Goal: Task Accomplishment & Management: Use online tool/utility

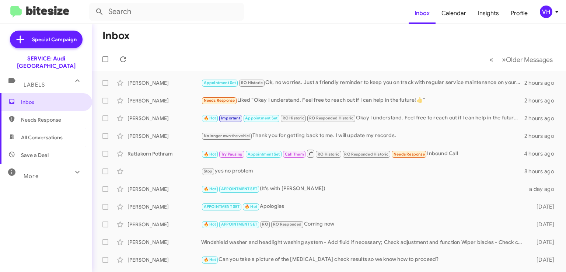
click at [447, 152] on div "🔥 Hot Try Pausing Appointment Set Call Them RO Historic RO Responded Historic N…" at bounding box center [362, 153] width 323 height 9
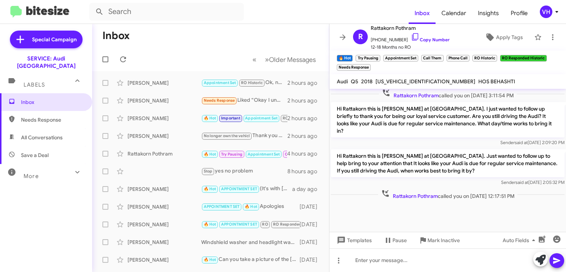
scroll to position [405, 0]
click at [495, 53] on span "×" at bounding box center [495, 54] width 4 height 9
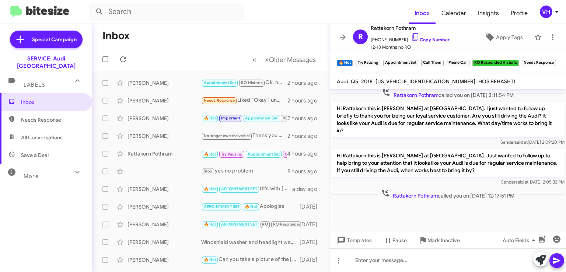
click at [468, 59] on span "×" at bounding box center [467, 59] width 4 height 9
click at [442, 60] on span "×" at bounding box center [441, 59] width 4 height 9
click at [503, 61] on span "×" at bounding box center [502, 59] width 4 height 9
click at [378, 59] on span "×" at bounding box center [378, 59] width 4 height 9
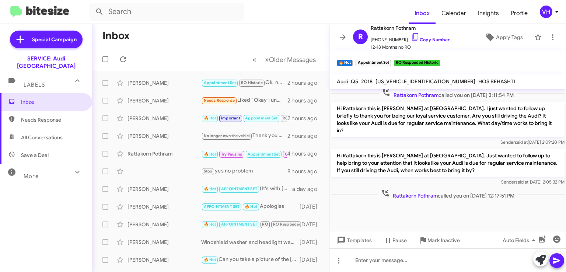
click at [406, 80] on span "[US_VEHICLE_IDENTIFICATION_NUMBER]" at bounding box center [425, 81] width 100 height 7
copy span "[US_VEHICLE_IDENTIFICATION_NUMBER]"
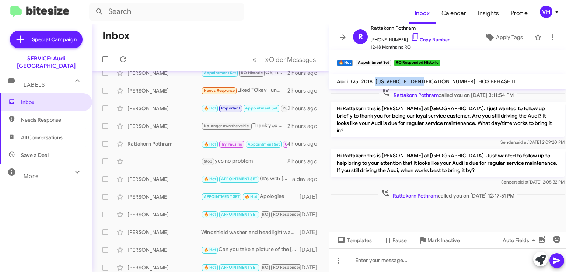
scroll to position [0, 0]
